Goal: Task Accomplishment & Management: Complete application form

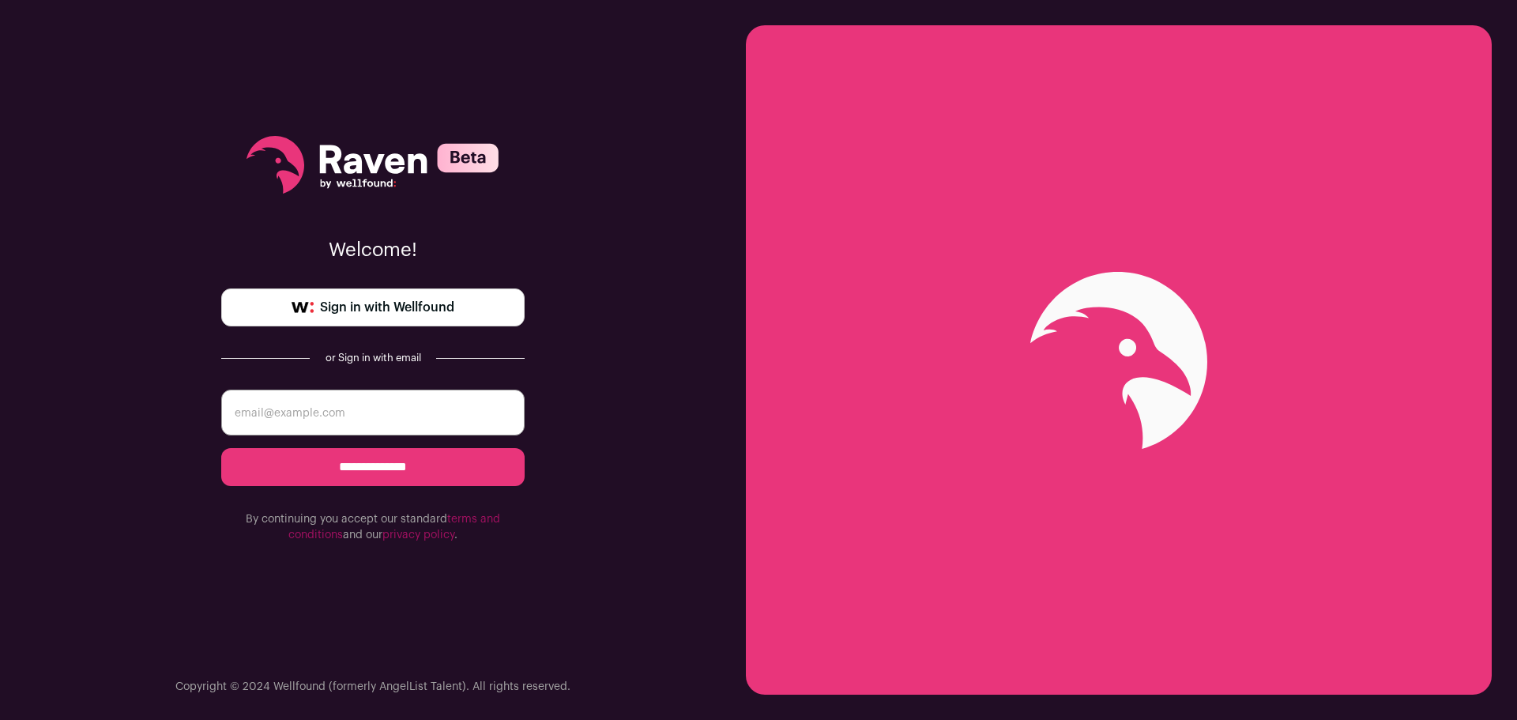
click at [409, 311] on span "Sign in with Wellfound" at bounding box center [387, 307] width 134 height 19
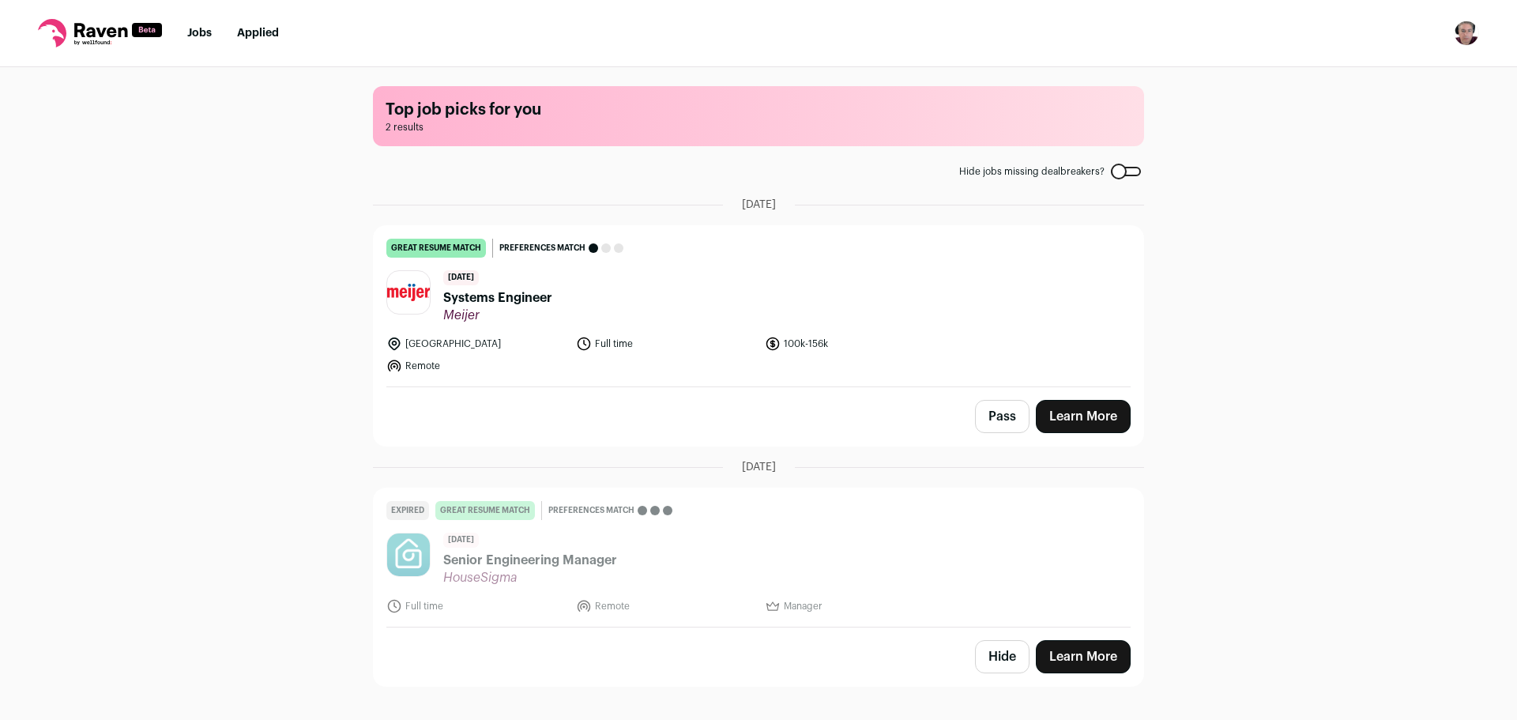
click at [496, 298] on span "Systems Engineer" at bounding box center [497, 297] width 109 height 19
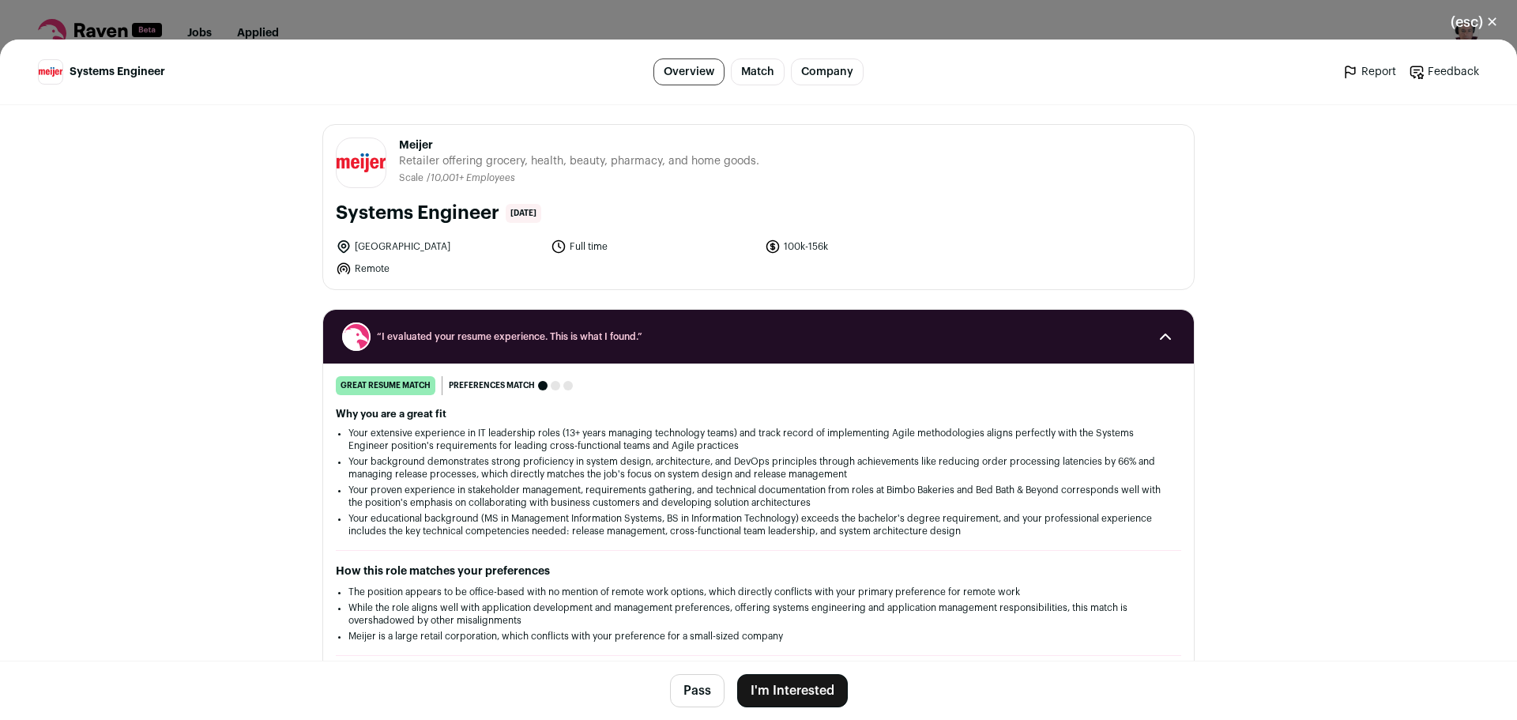
click at [818, 79] on link "Company" at bounding box center [827, 71] width 73 height 27
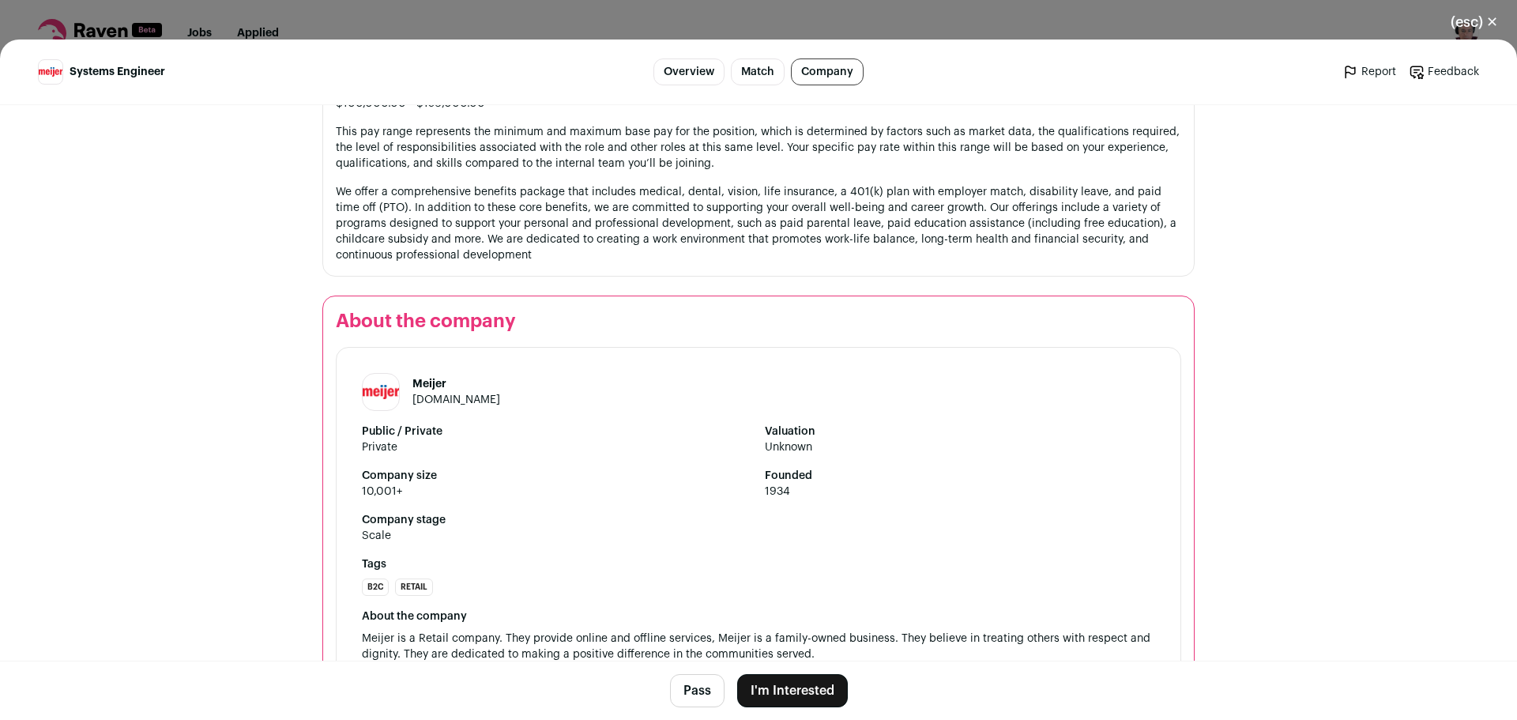
scroll to position [1871, 0]
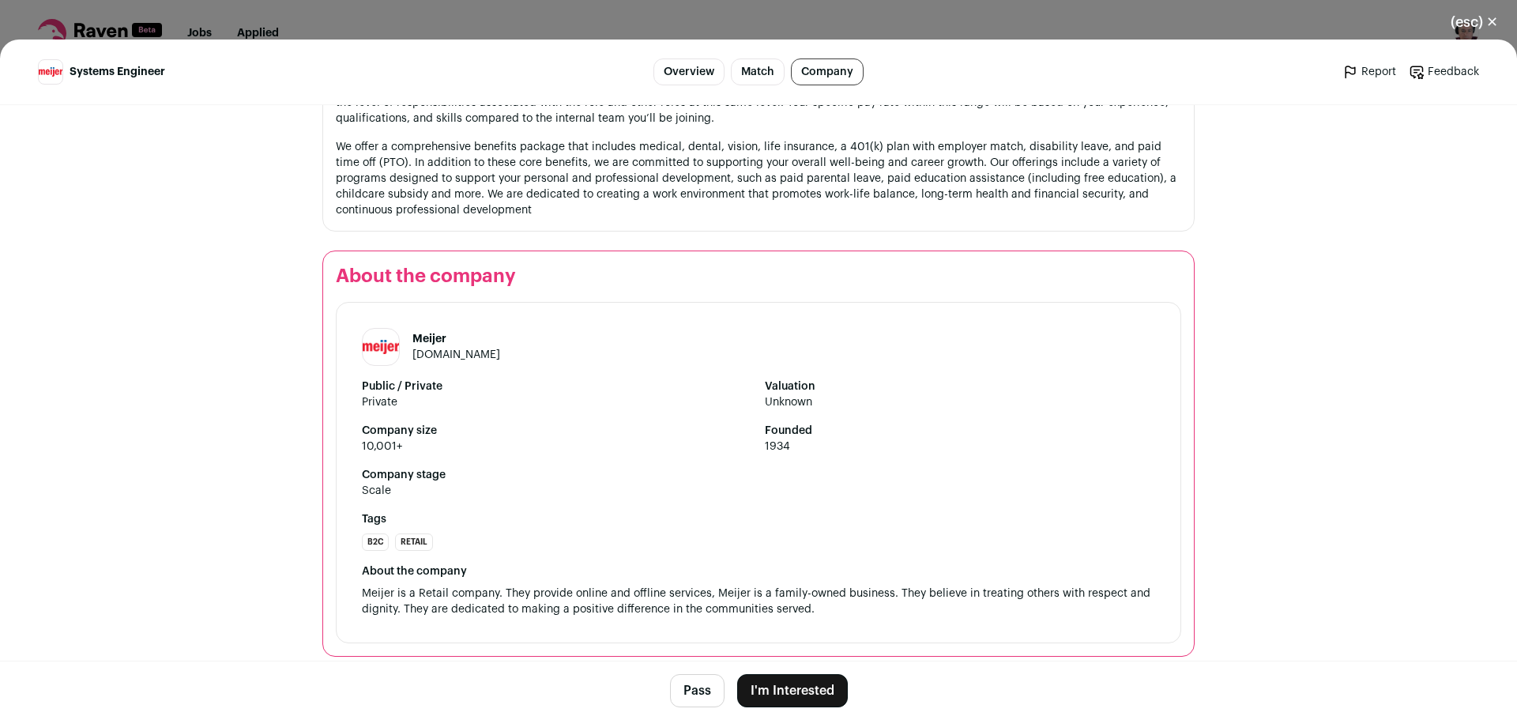
click at [710, 82] on link "Overview" at bounding box center [689, 71] width 71 height 27
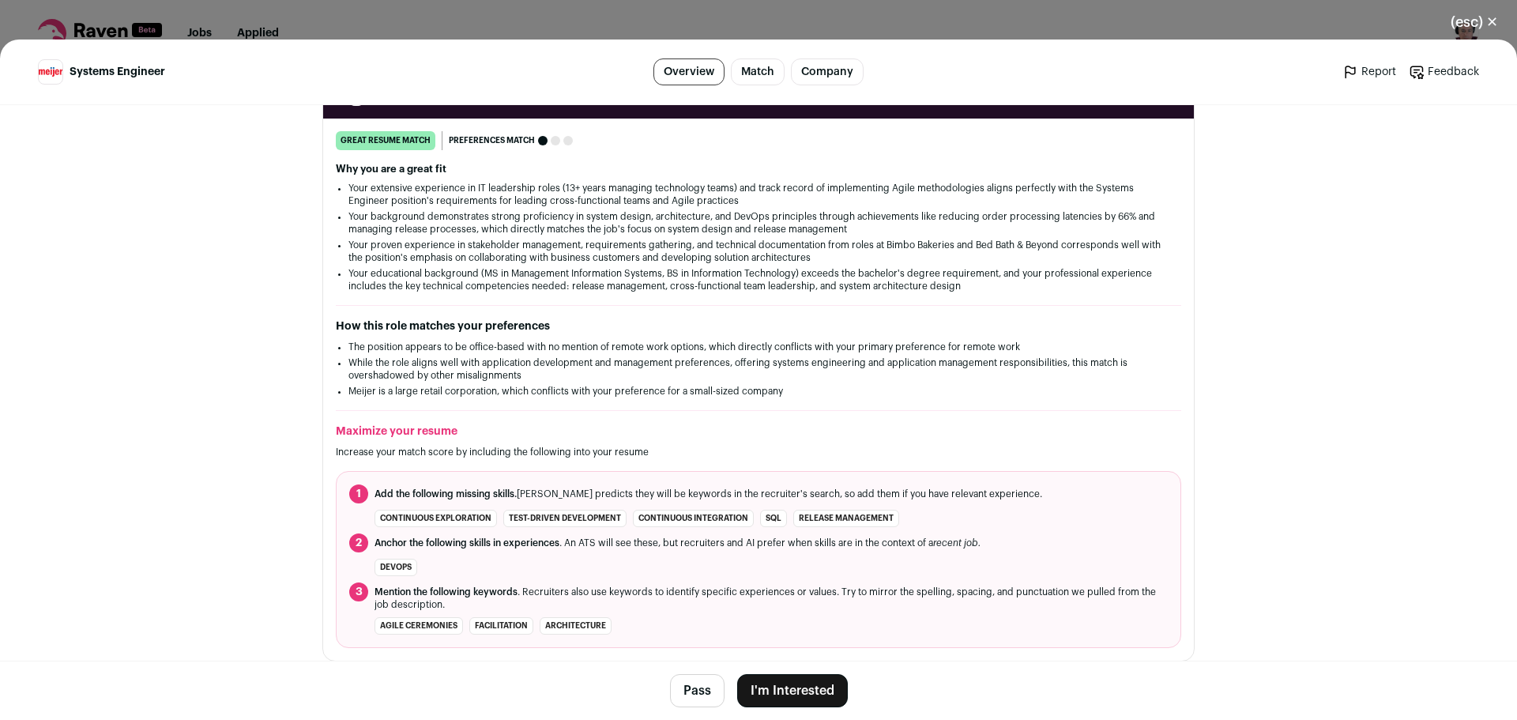
scroll to position [246, 0]
click at [789, 692] on button "I'm Interested" at bounding box center [792, 690] width 111 height 33
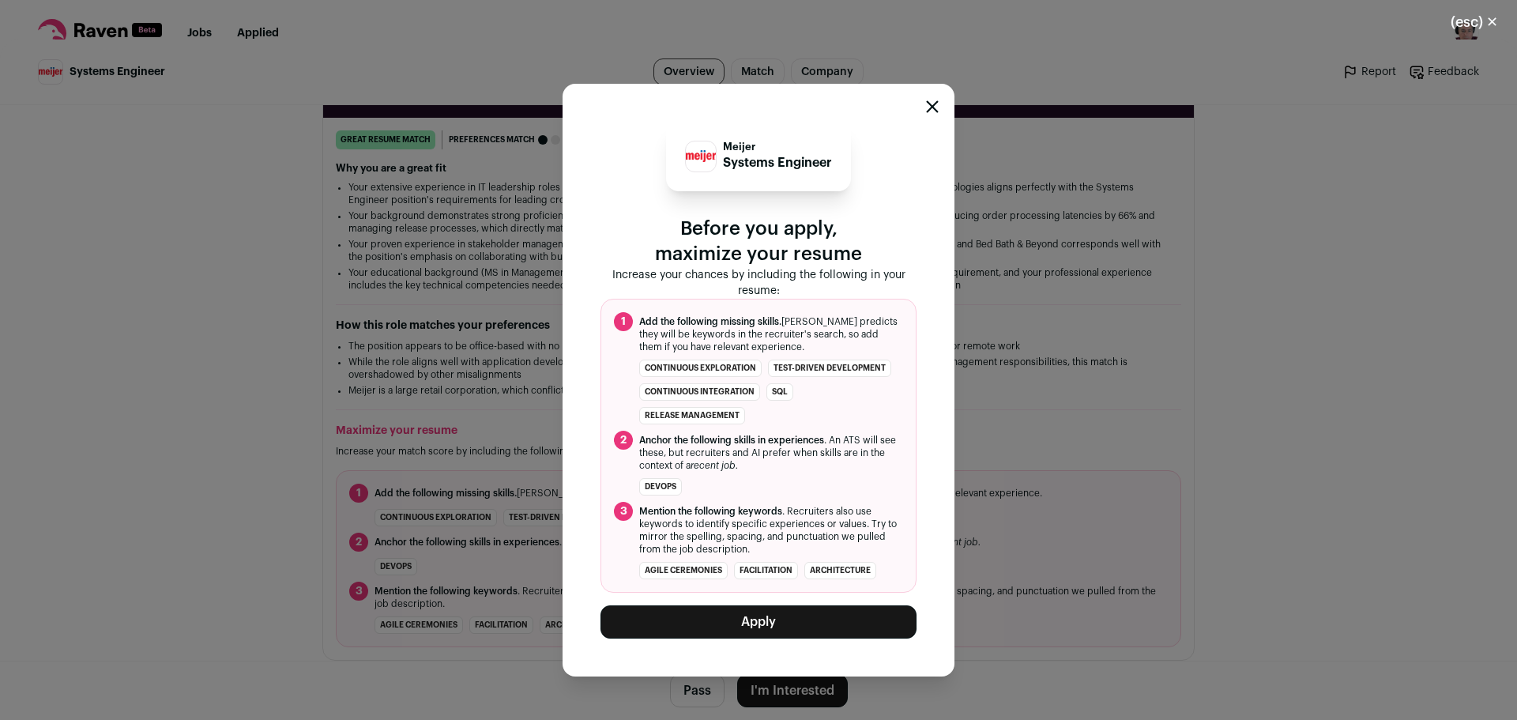
click at [529, 415] on div "Meijer Systems Engineer Before you apply, maximize your resume Increase your ch…" at bounding box center [758, 380] width 1517 height 680
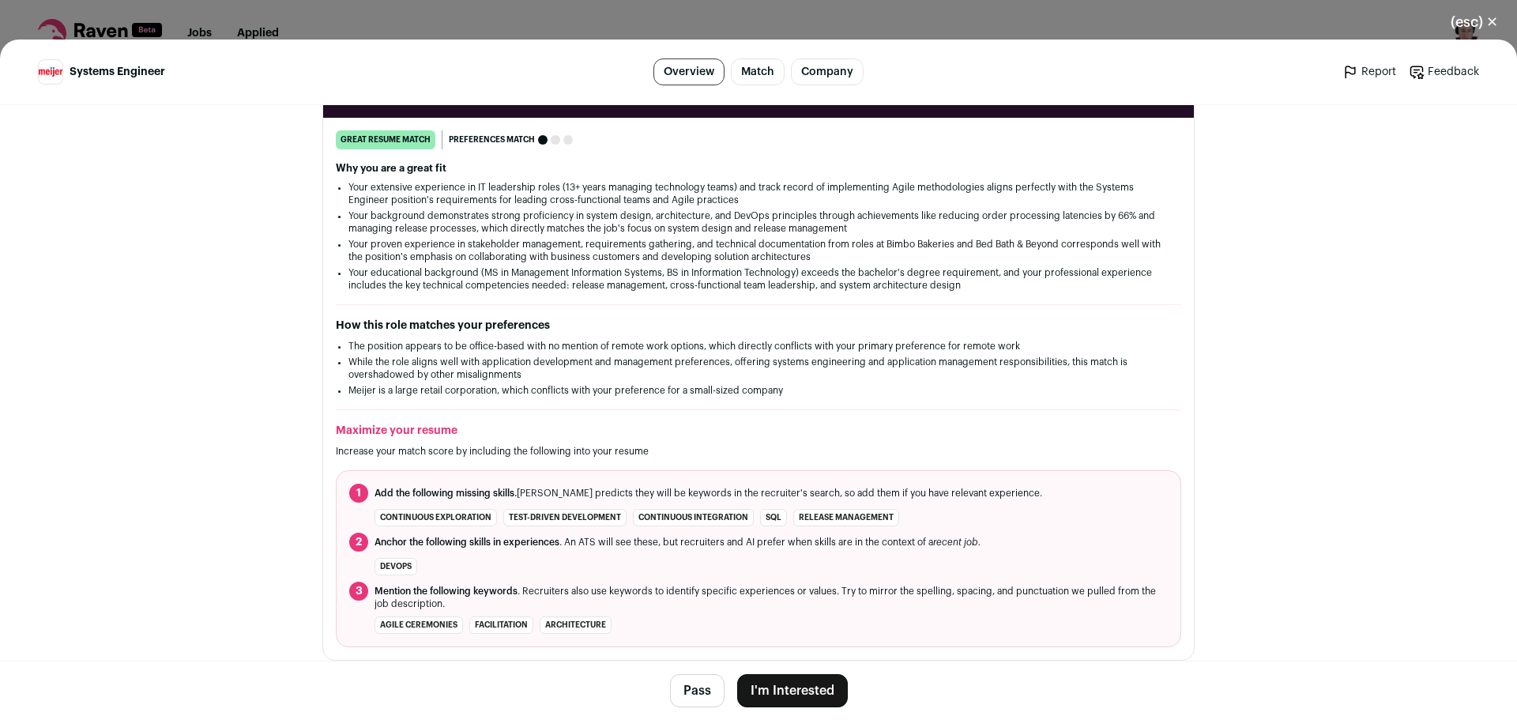
click at [766, 685] on button "I'm Interested" at bounding box center [792, 690] width 111 height 33
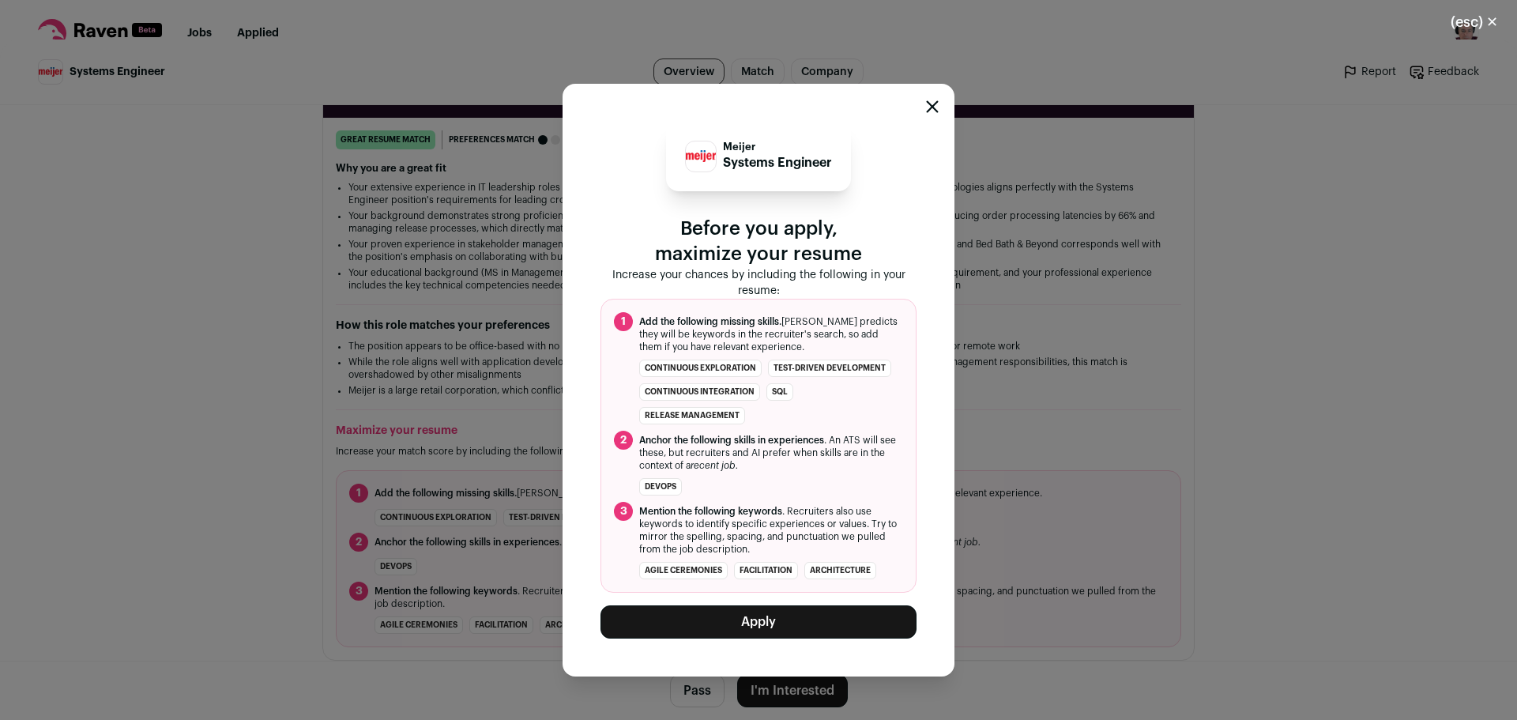
click at [782, 628] on button "Apply" at bounding box center [759, 621] width 316 height 33
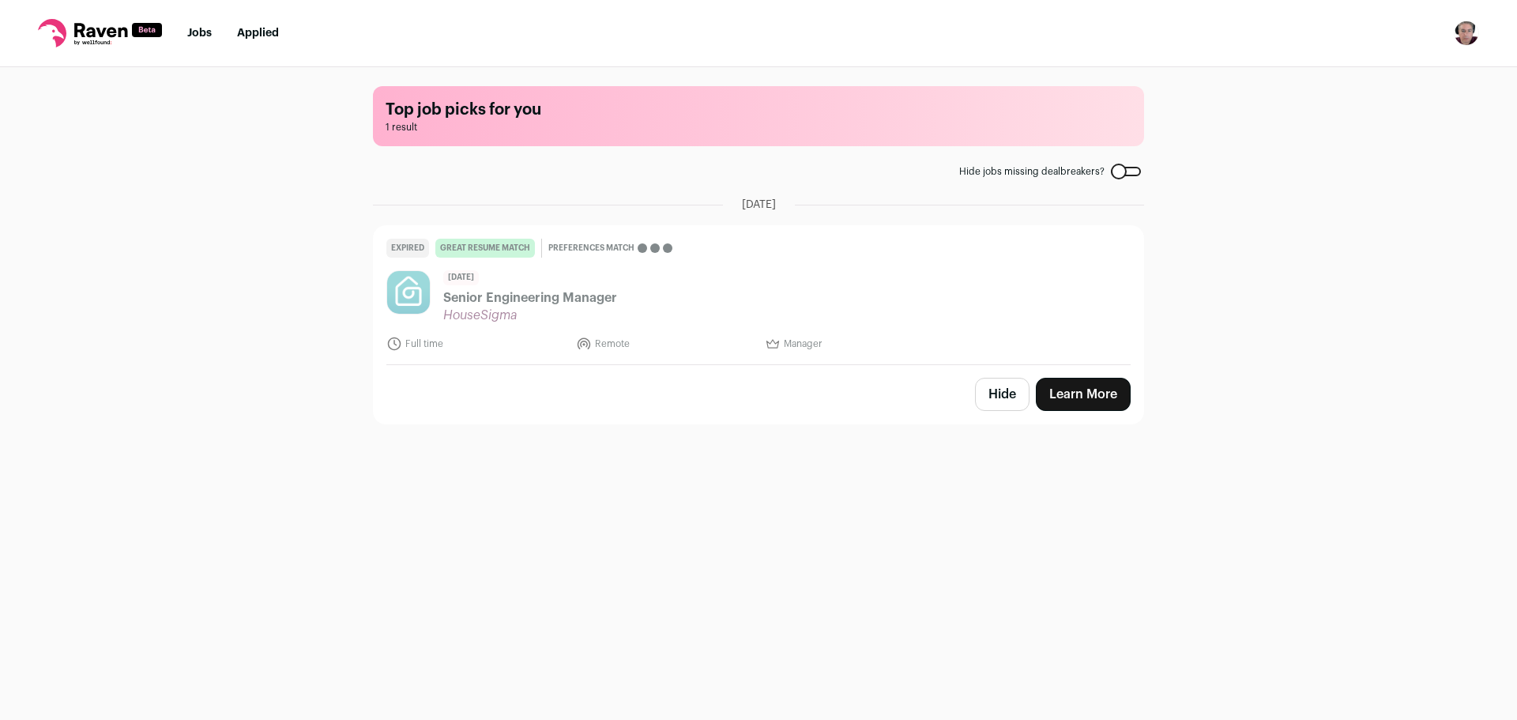
click at [458, 120] on h1 "Top job picks for you" at bounding box center [759, 110] width 746 height 22
click at [392, 119] on h1 "Top job picks for you" at bounding box center [759, 110] width 746 height 22
